Goal: Task Accomplishment & Management: Complete application form

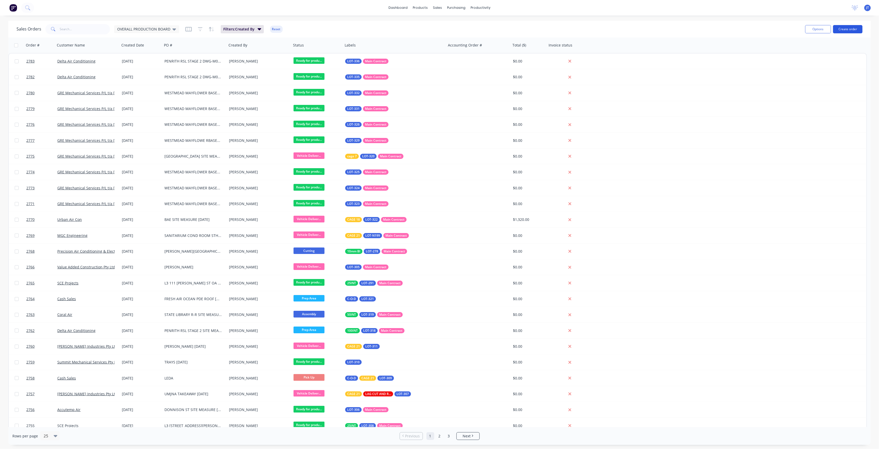
click at [848, 26] on button "Create order" at bounding box center [847, 29] width 29 height 8
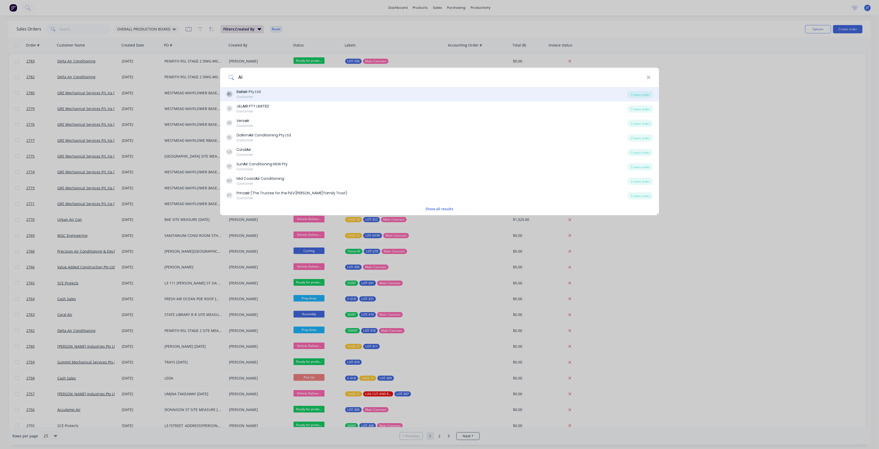
type input "A"
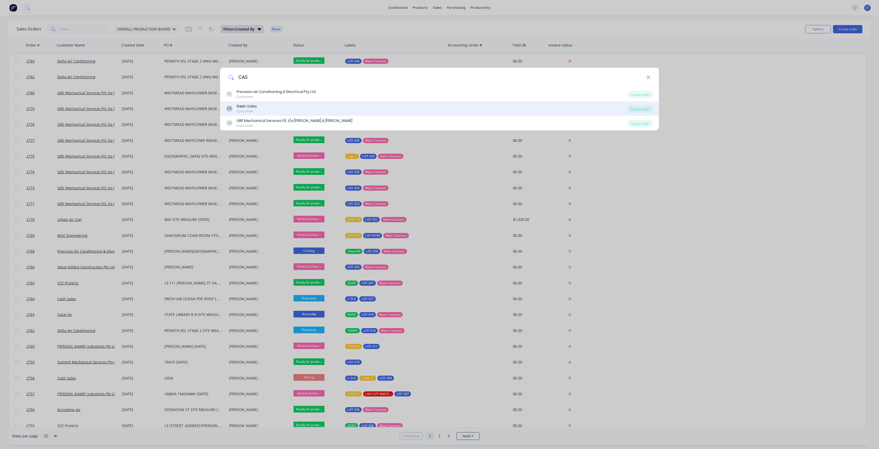
type input "CAS"
click at [307, 110] on div "CS Cas h Sales Customer" at bounding box center [427, 109] width 402 height 10
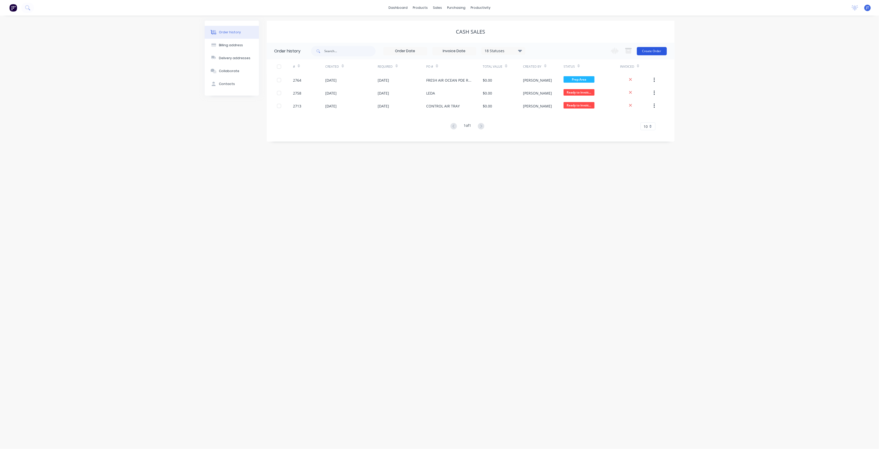
click at [656, 50] on button "Create Order" at bounding box center [652, 51] width 30 height 8
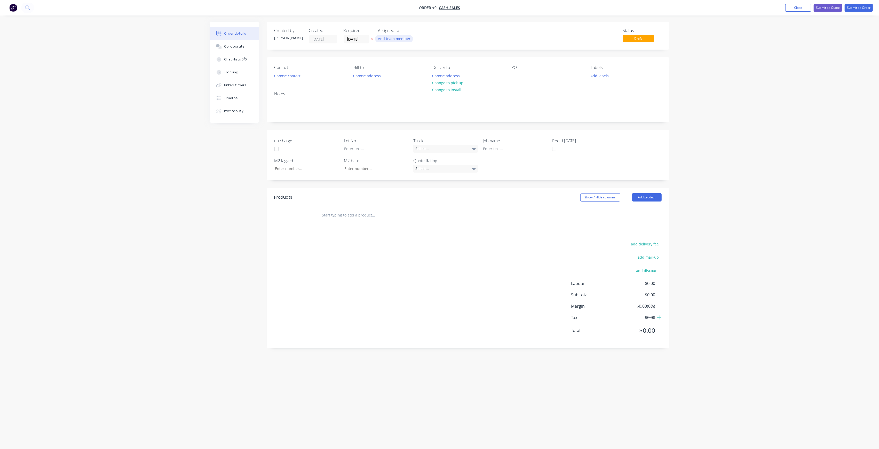
click at [398, 42] on button "Add team member" at bounding box center [394, 38] width 38 height 7
click at [406, 62] on button "[PERSON_NAME] (You)" at bounding box center [416, 67] width 77 height 10
click at [421, 106] on button "[PERSON_NAME]" at bounding box center [416, 103] width 77 height 10
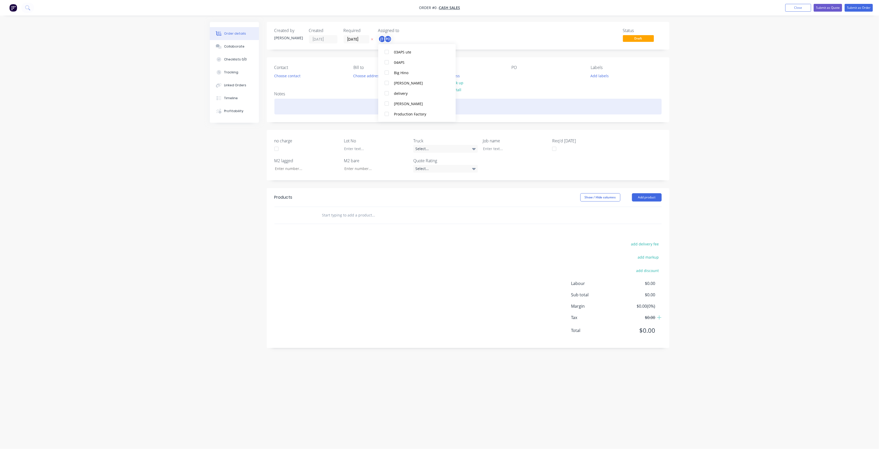
scroll to position [0, 0]
click at [333, 111] on div "Creating draft order... Loading... Order details Collaborate Checklists 0/0 Tra…" at bounding box center [440, 214] width 470 height 385
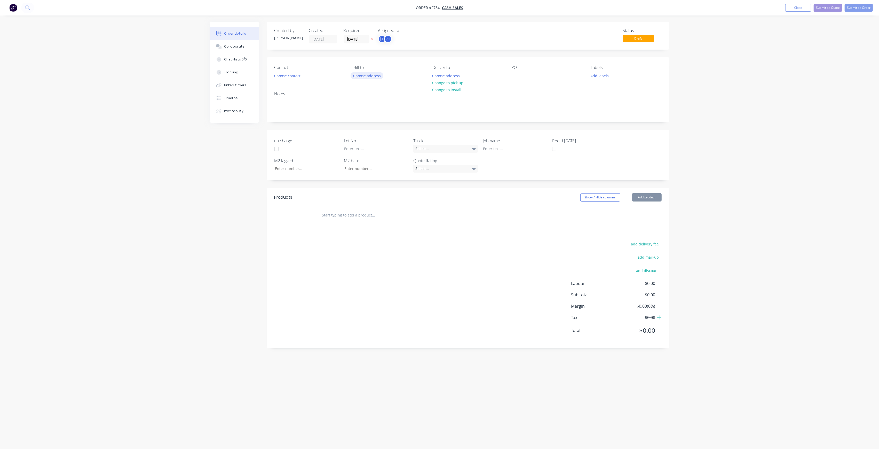
click at [375, 78] on button "Choose address" at bounding box center [367, 75] width 33 height 7
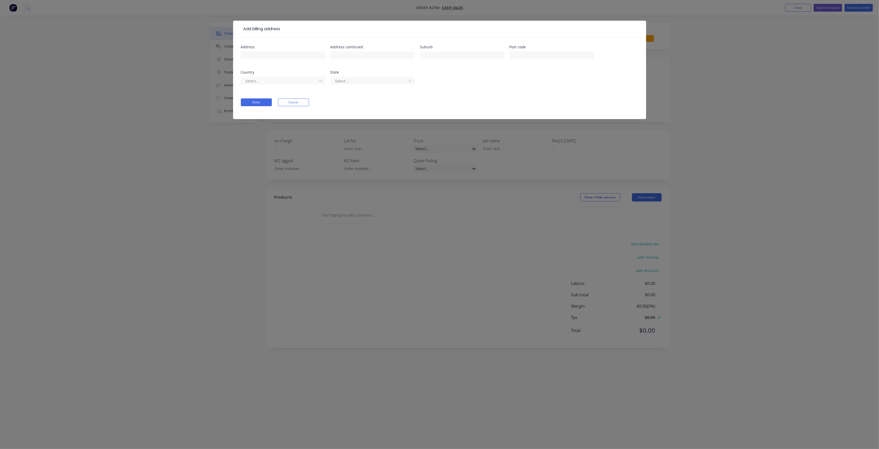
drag, startPoint x: 349, startPoint y: 148, endPoint x: 413, endPoint y: 132, distance: 65.5
click at [352, 146] on div "Add billing address Address Address continued Suburb Post code Country Select..…" at bounding box center [439, 224] width 879 height 449
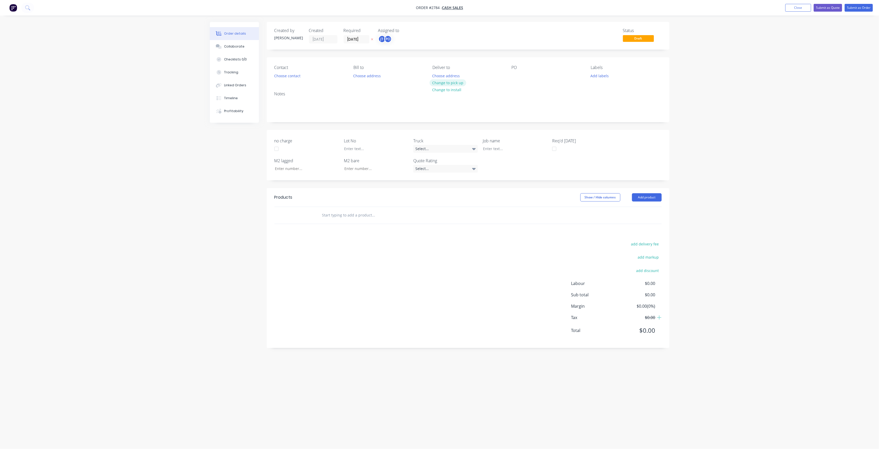
click at [449, 84] on button "Change to pick up" at bounding box center [448, 82] width 37 height 7
click at [514, 76] on div at bounding box center [516, 75] width 8 height 7
click at [601, 83] on div "Contact Choose contact [PERSON_NAME] to Choose address Pick up Change to delive…" at bounding box center [468, 72] width 403 height 30
click at [600, 79] on button "Add labels" at bounding box center [600, 75] width 24 height 7
click at [619, 103] on button "Create new label" at bounding box center [629, 107] width 67 height 8
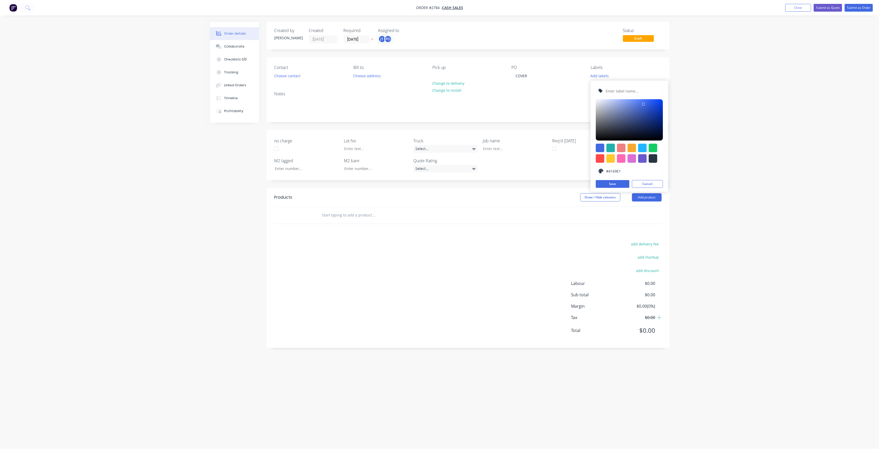
click at [622, 91] on input "text" at bounding box center [632, 91] width 55 height 10
click at [653, 183] on button "Cancel" at bounding box center [647, 184] width 31 height 8
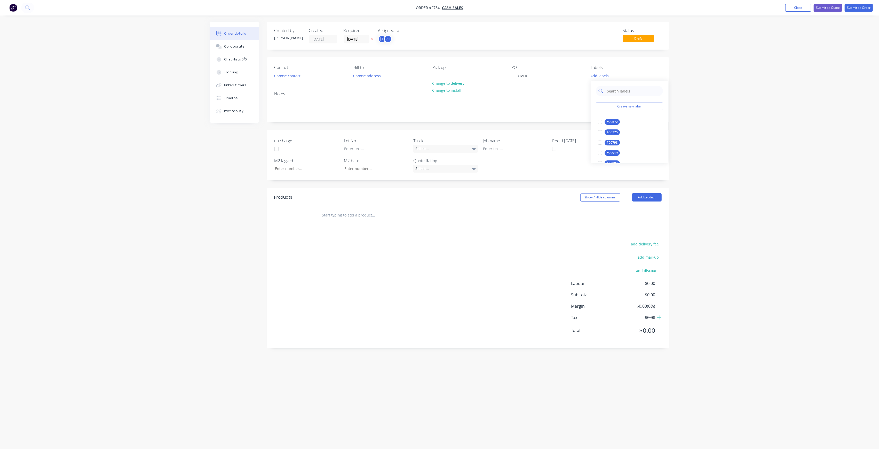
click at [630, 88] on input "text" at bounding box center [634, 91] width 54 height 10
click at [604, 126] on div at bounding box center [600, 122] width 10 height 10
click at [621, 90] on input "LOT-314" at bounding box center [634, 88] width 54 height 10
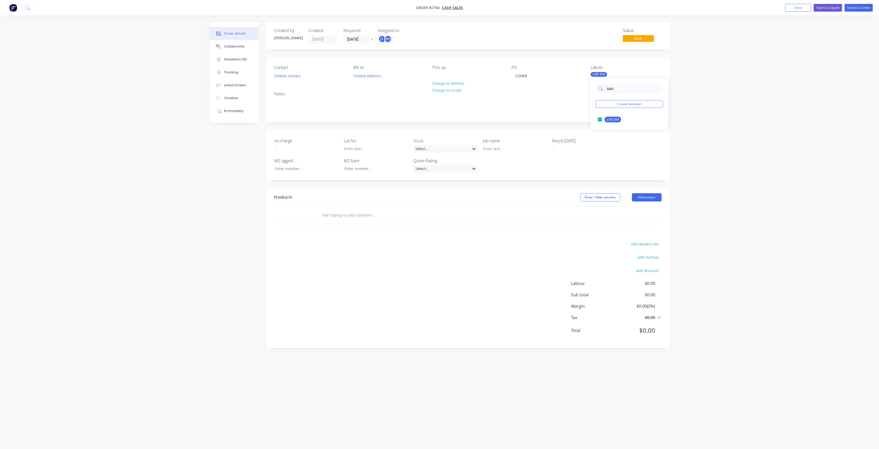
type input "MAIN"
drag, startPoint x: 595, startPoint y: 124, endPoint x: 645, endPoint y: 127, distance: 50.1
click at [595, 124] on div at bounding box center [600, 119] width 10 height 10
click at [711, 127] on div "Order details Collaborate Checklists 0/0 Tracking Linked Orders Timeline Profit…" at bounding box center [439, 224] width 879 height 449
click at [485, 145] on div at bounding box center [511, 148] width 65 height 7
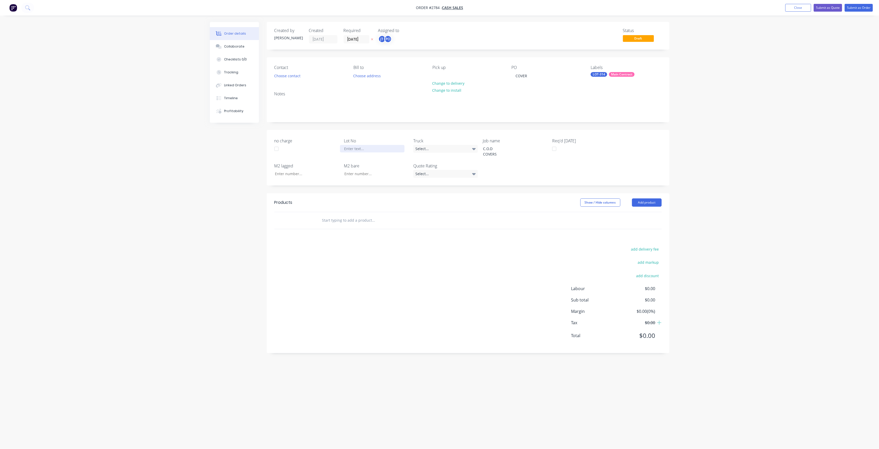
click at [356, 149] on div at bounding box center [372, 148] width 65 height 7
click at [359, 147] on div at bounding box center [372, 148] width 65 height 7
click at [380, 223] on input "text" at bounding box center [373, 220] width 103 height 10
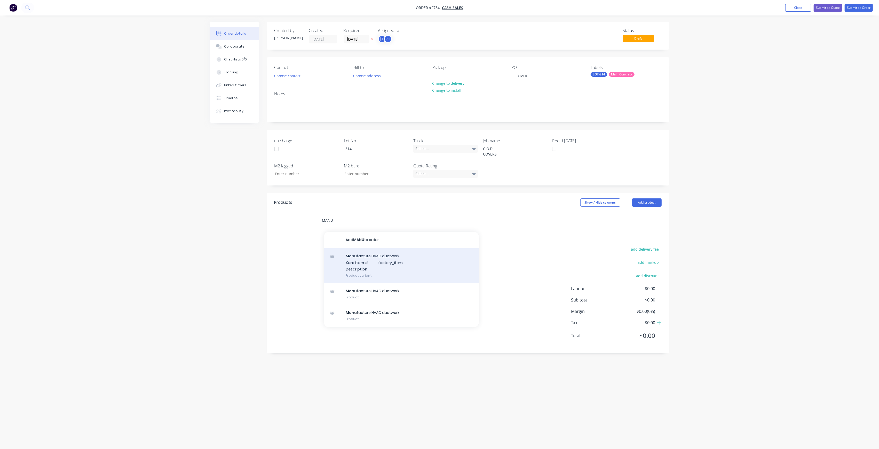
type input "MANU"
click at [373, 267] on div "Manu facture HVAC ductwork Xero Item # factory_item Description Product variant" at bounding box center [401, 265] width 155 height 35
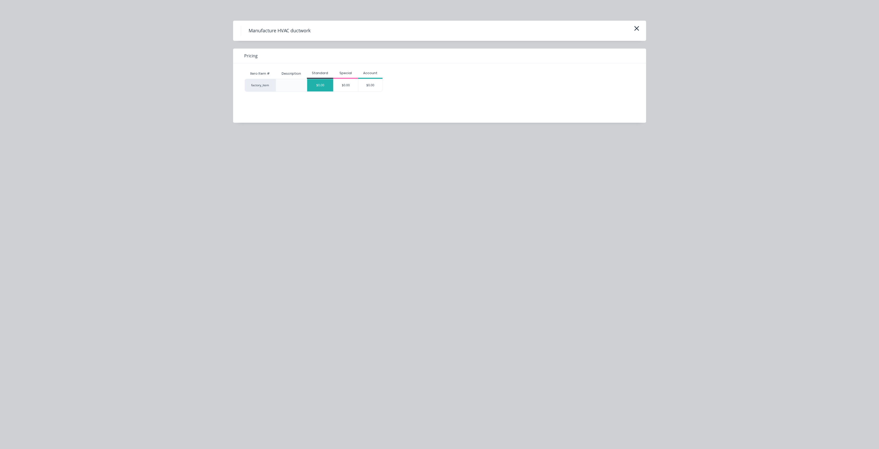
click at [319, 89] on div "$0.00" at bounding box center [320, 85] width 26 height 12
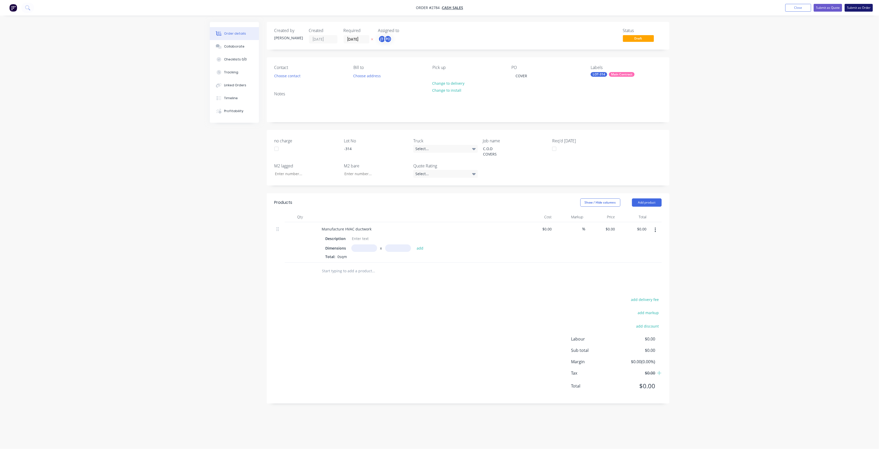
click at [857, 7] on button "Submit as Order" at bounding box center [859, 8] width 28 height 8
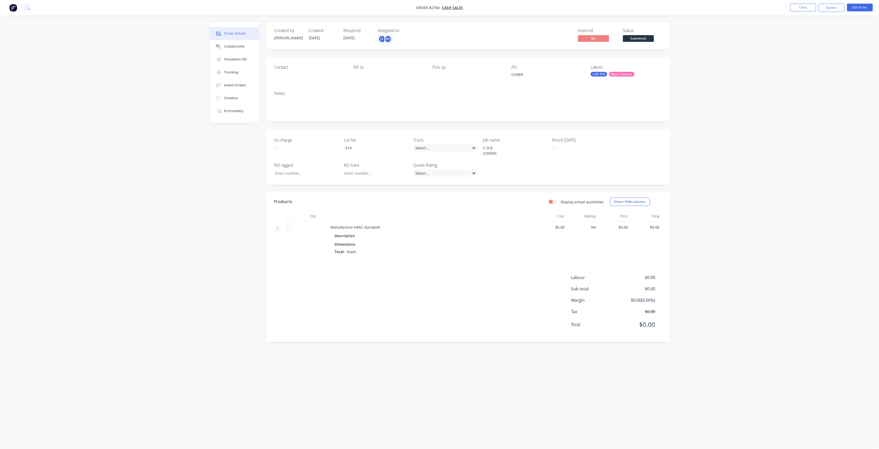
click at [648, 40] on span "Submitted" at bounding box center [638, 38] width 31 height 6
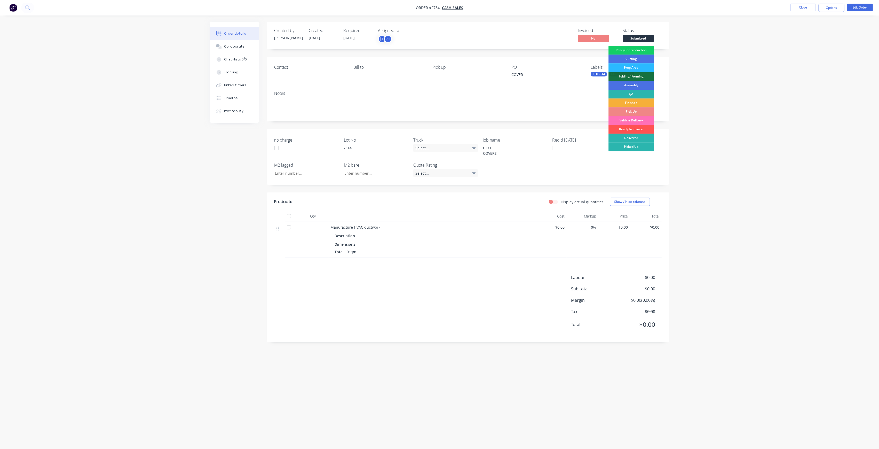
click at [646, 50] on div "Ready for production" at bounding box center [631, 50] width 45 height 9
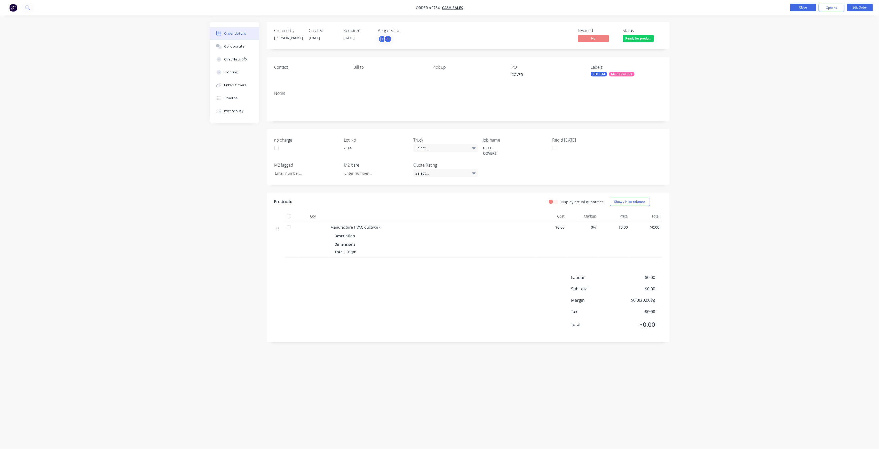
click at [795, 8] on button "Close" at bounding box center [803, 8] width 26 height 8
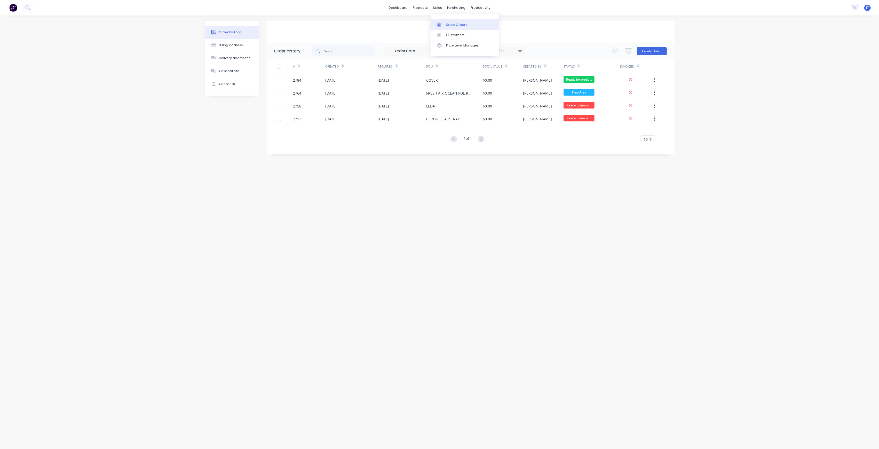
click at [456, 24] on div "Sales Orders" at bounding box center [456, 24] width 21 height 5
